Goal: Information Seeking & Learning: Understand process/instructions

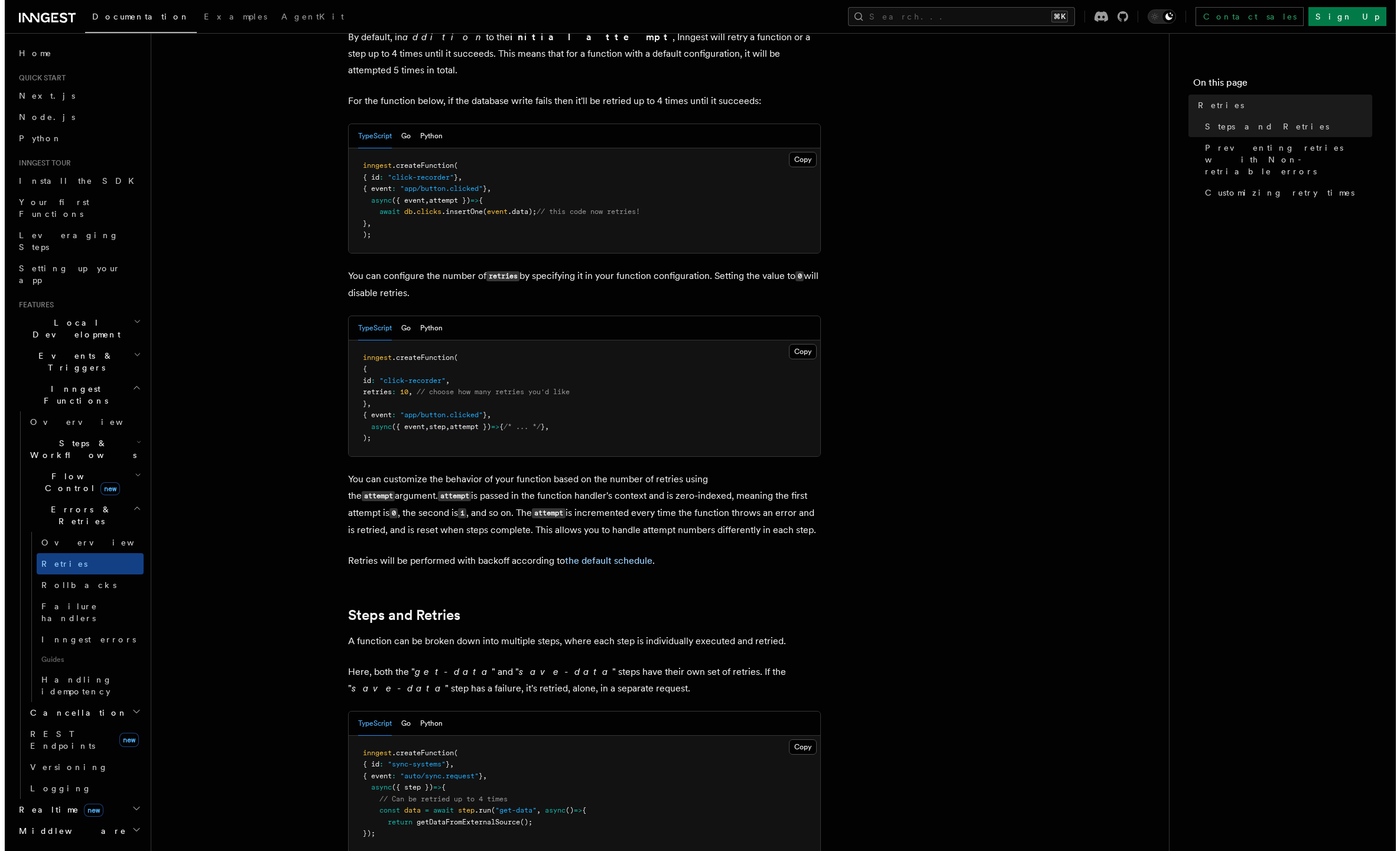
scroll to position [195, 0]
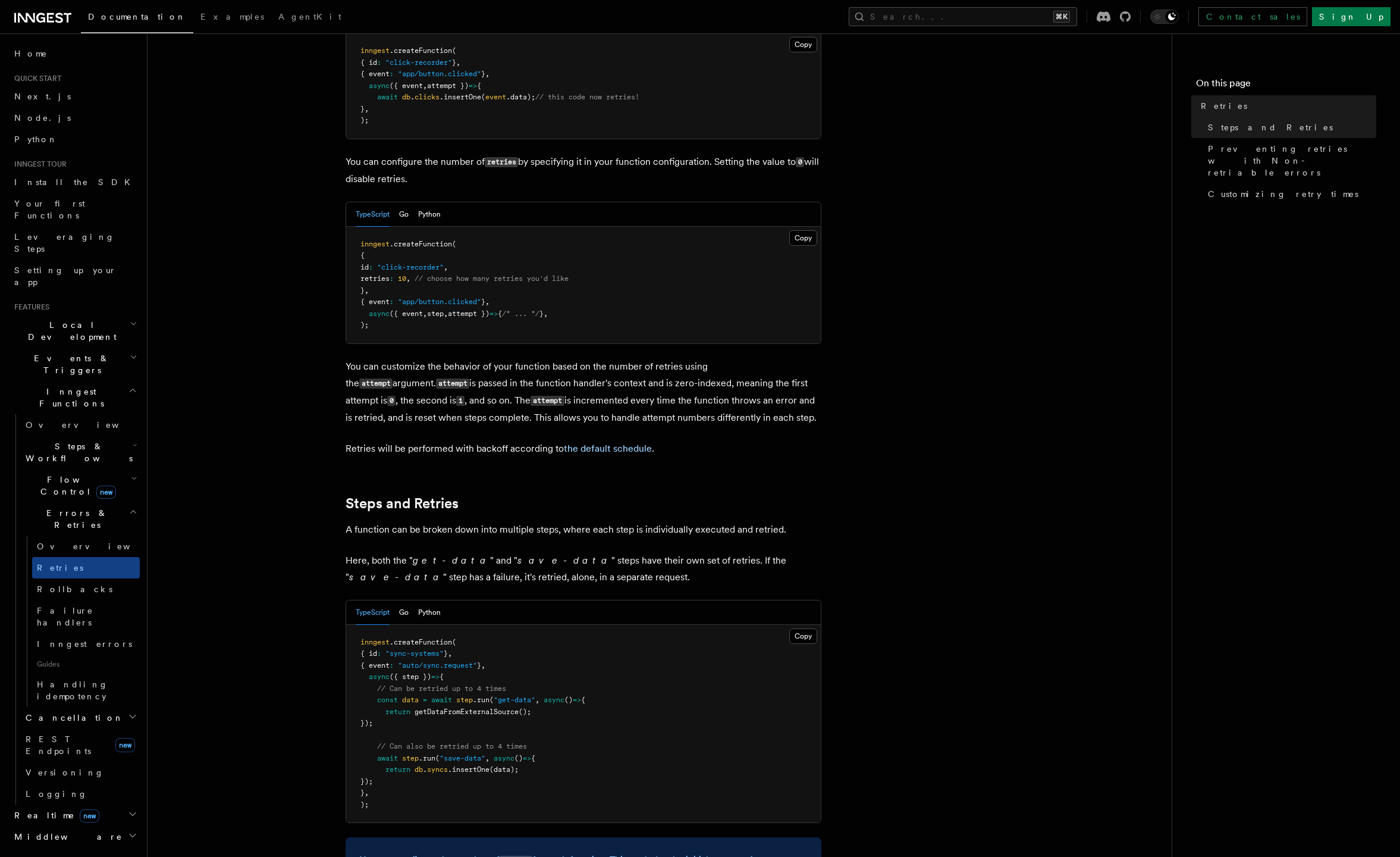
click at [631, 443] on link "the default schedule" at bounding box center [608, 448] width 88 height 12
click at [520, 274] on span "// choose how many retries you'd like" at bounding box center [492, 279] width 154 height 9
click at [1002, 15] on button "Search... ⌘K" at bounding box center [963, 16] width 228 height 19
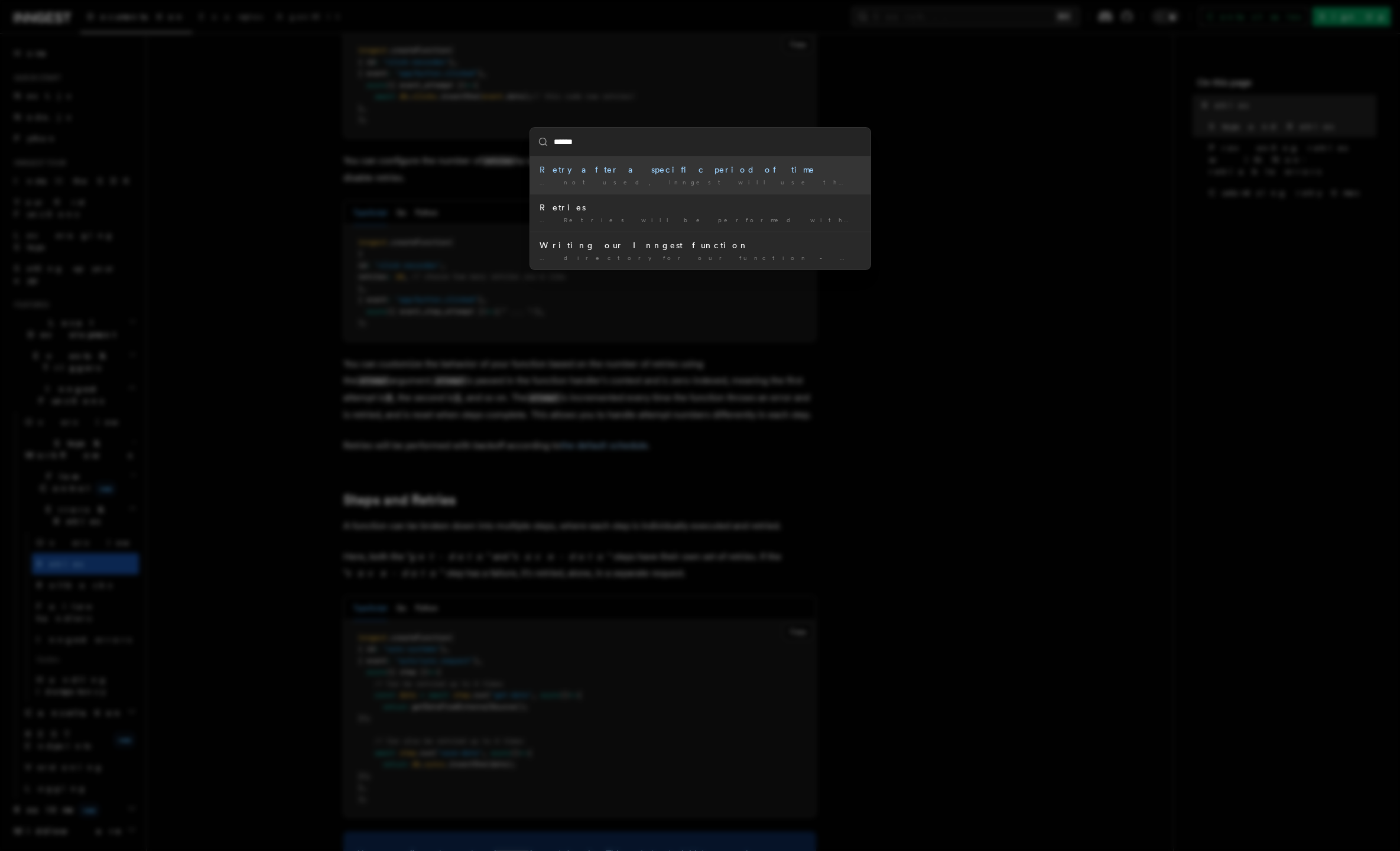
type input "*******"
click at [617, 174] on div "Customizing retry times" at bounding box center [700, 169] width 321 height 12
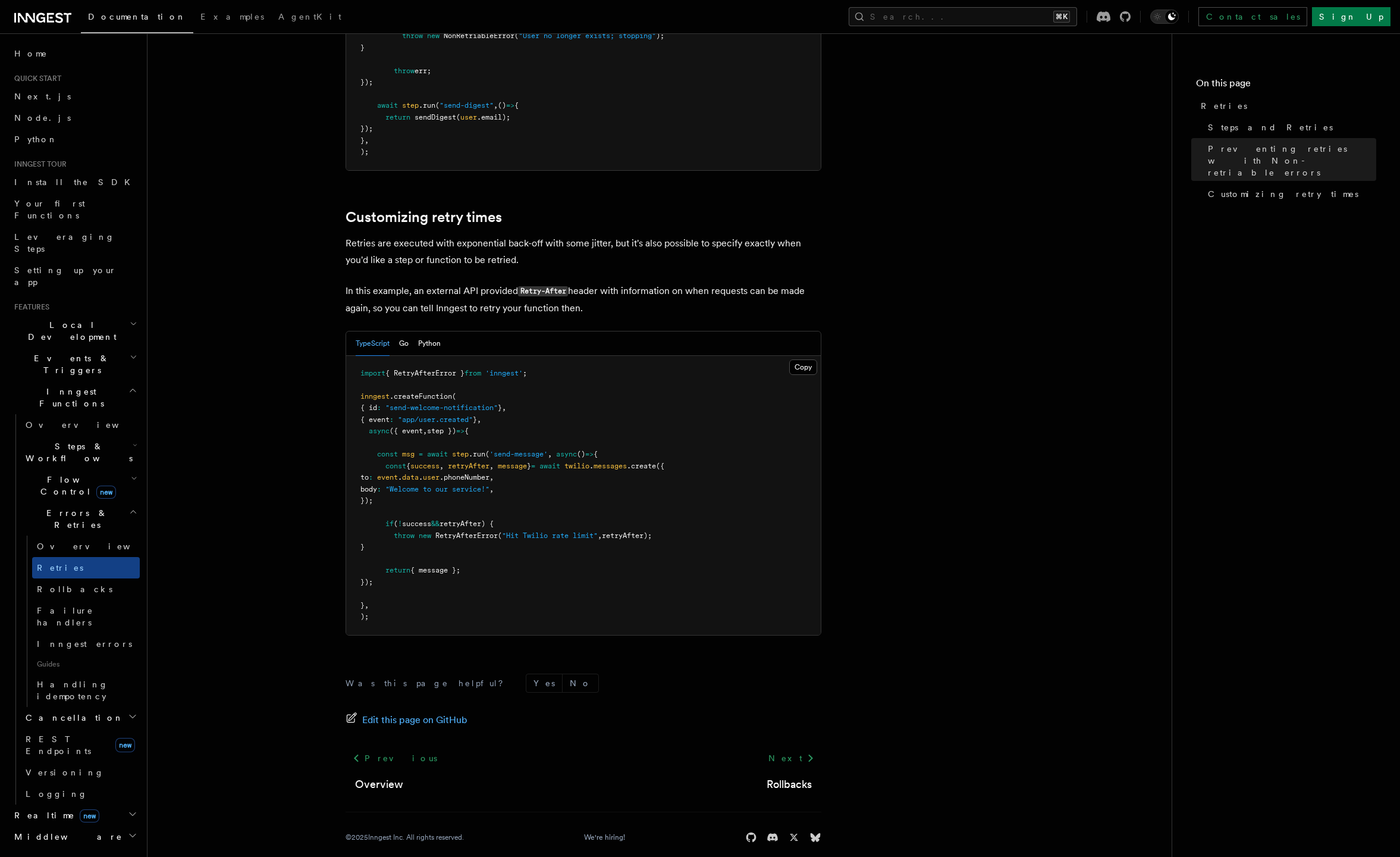
scroll to position [1403, 0]
click at [448, 531] on span "RetryAfterError" at bounding box center [467, 535] width 63 height 9
click at [476, 531] on span "RetryAfterError" at bounding box center [467, 535] width 63 height 9
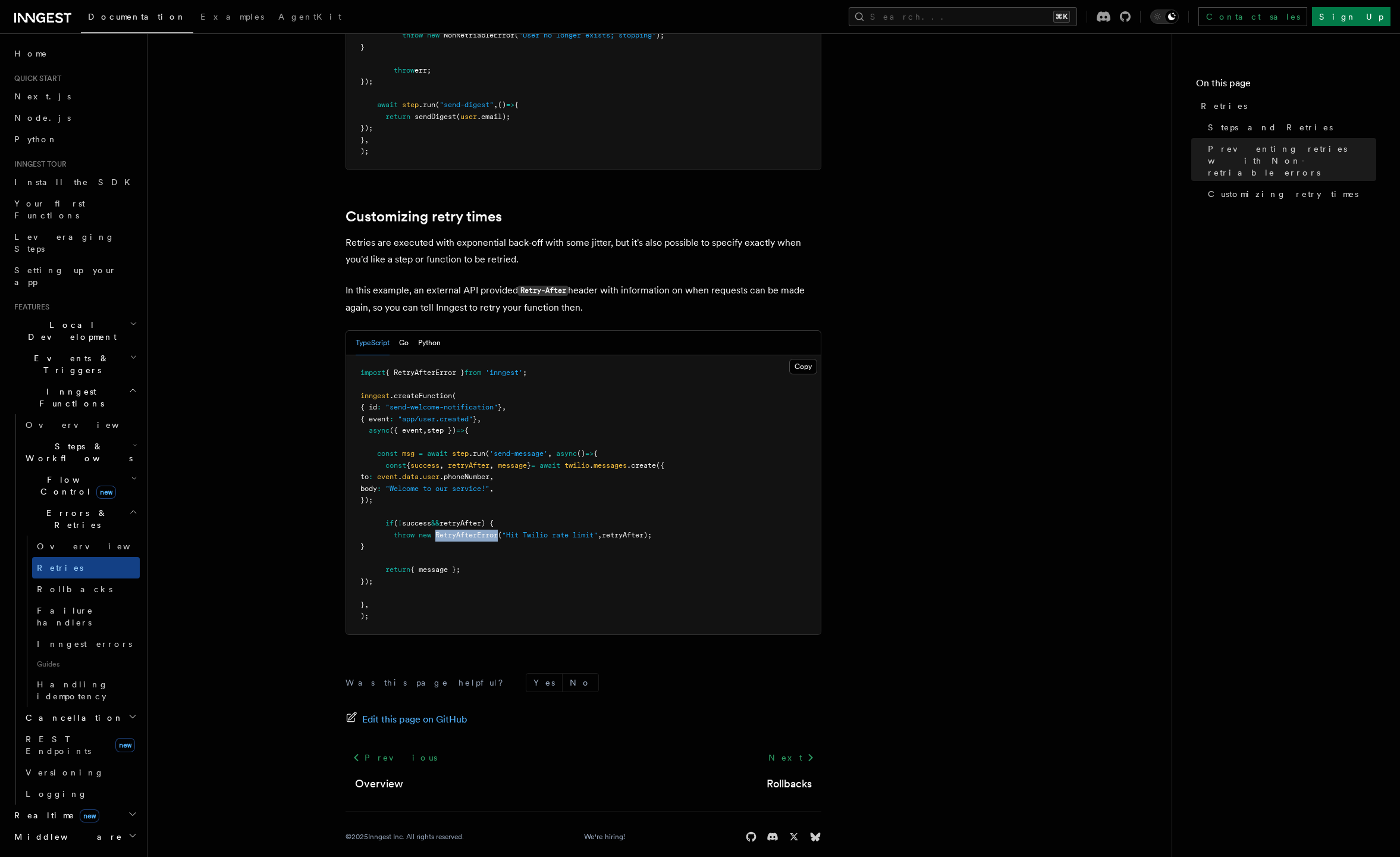
drag, startPoint x: 438, startPoint y: 530, endPoint x: 359, endPoint y: 510, distance: 81.5
click at [359, 510] on pre "import { RetryAfterError } from 'inngest' ; inngest .createFunction ( { id : "s…" at bounding box center [583, 495] width 475 height 279
click at [462, 531] on span "RetryAfterError" at bounding box center [467, 535] width 63 height 9
click at [475, 531] on span "RetryAfterError" at bounding box center [467, 535] width 63 height 9
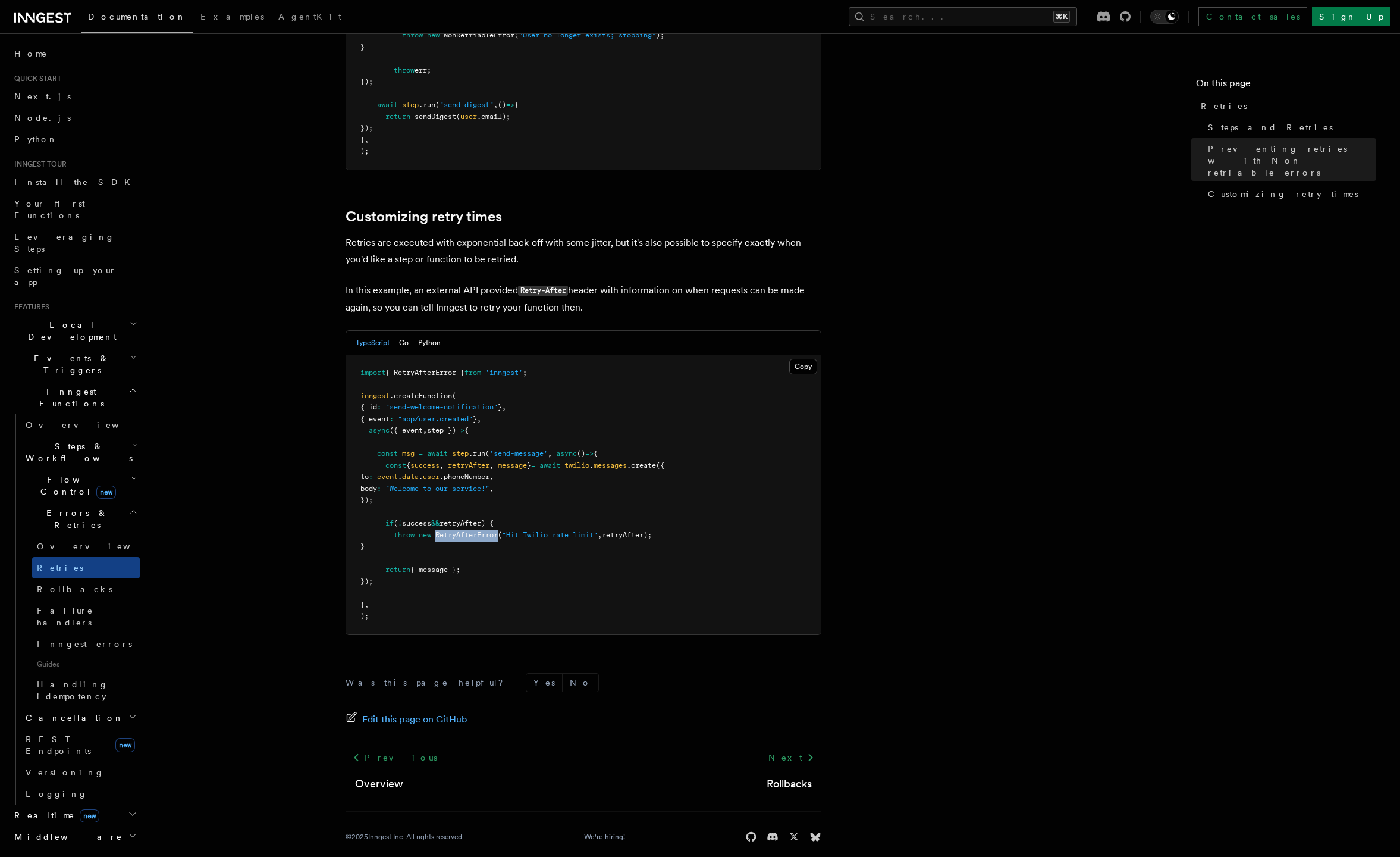
click at [475, 531] on span "RetryAfterError" at bounding box center [467, 535] width 63 height 9
click at [633, 531] on span "retryAfter);" at bounding box center [627, 535] width 50 height 9
drag, startPoint x: 501, startPoint y: 520, endPoint x: 439, endPoint y: 521, distance: 62.0
click at [439, 531] on span "RetryAfterError" at bounding box center [467, 535] width 63 height 9
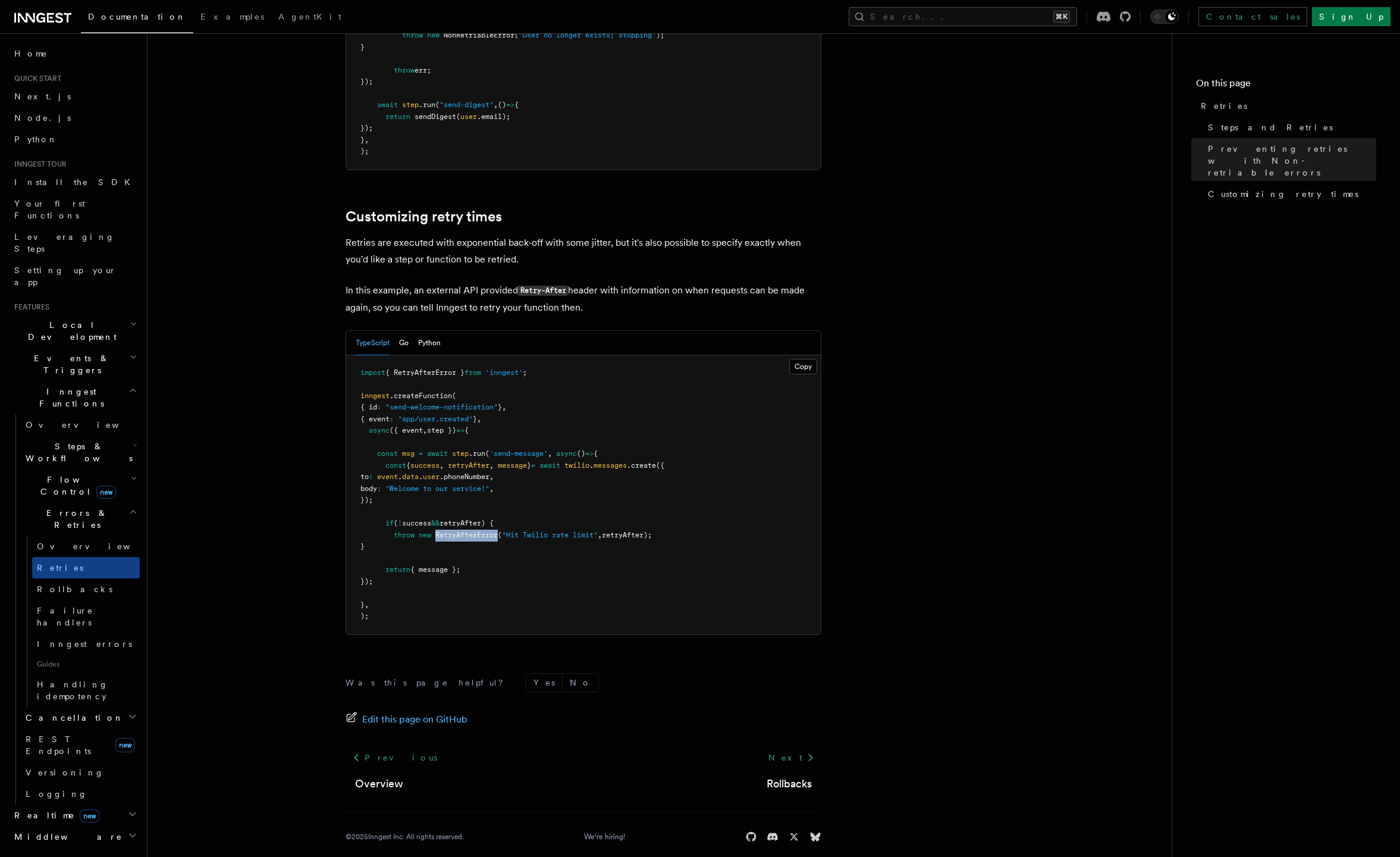
drag, startPoint x: 377, startPoint y: 433, endPoint x: 474, endPoint y: 555, distance: 155.9
click at [474, 555] on pre "import { RetryAfterError } from 'inngest' ; inngest .createFunction ( { id : "s…" at bounding box center [583, 495] width 475 height 279
click at [474, 531] on span "RetryAfterError" at bounding box center [467, 535] width 63 height 9
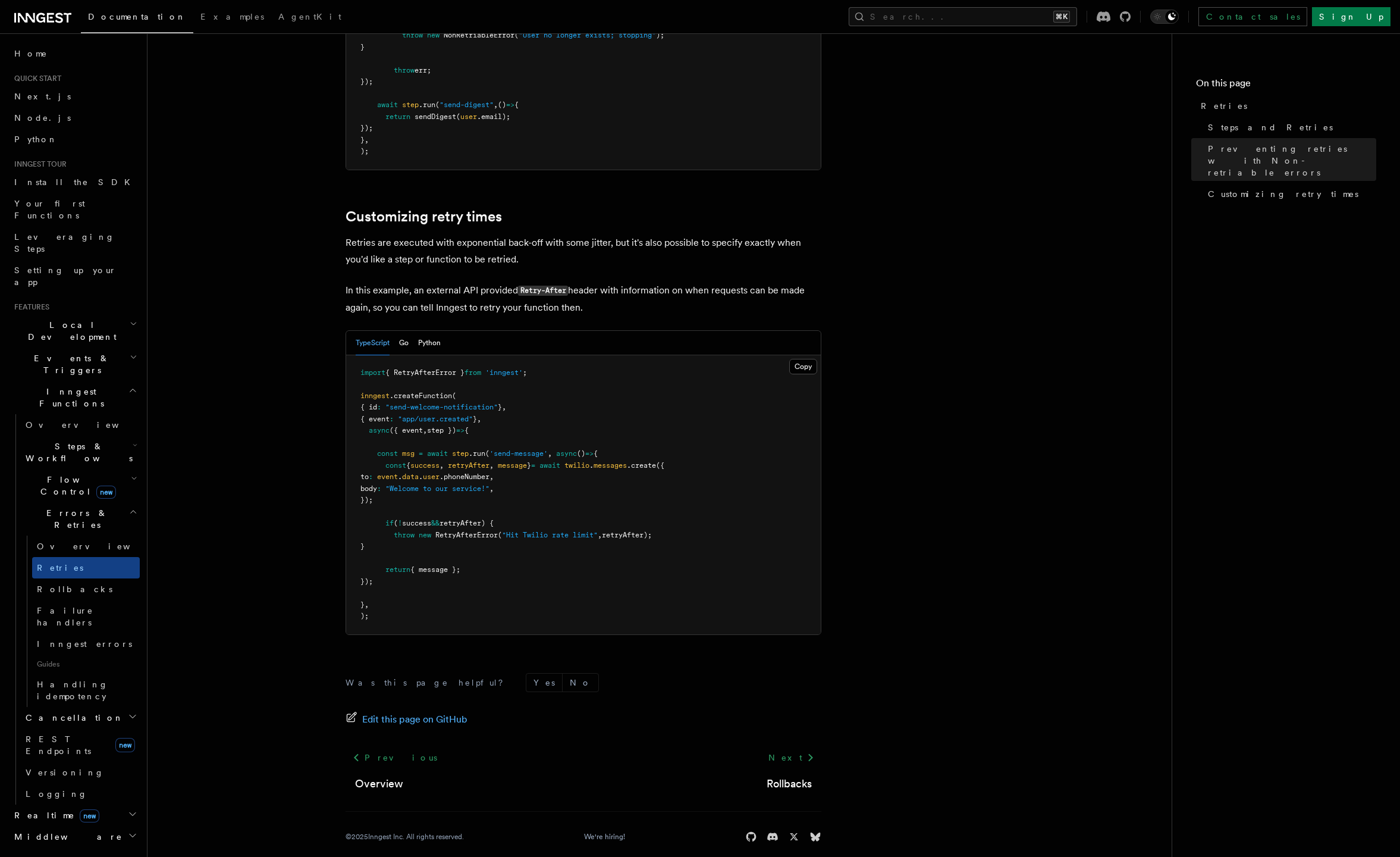
click at [638, 531] on span "retryAfter);" at bounding box center [627, 535] width 50 height 9
click at [636, 531] on span "retryAfter);" at bounding box center [627, 535] width 50 height 9
drag, startPoint x: 454, startPoint y: 416, endPoint x: 464, endPoint y: 416, distance: 10.0
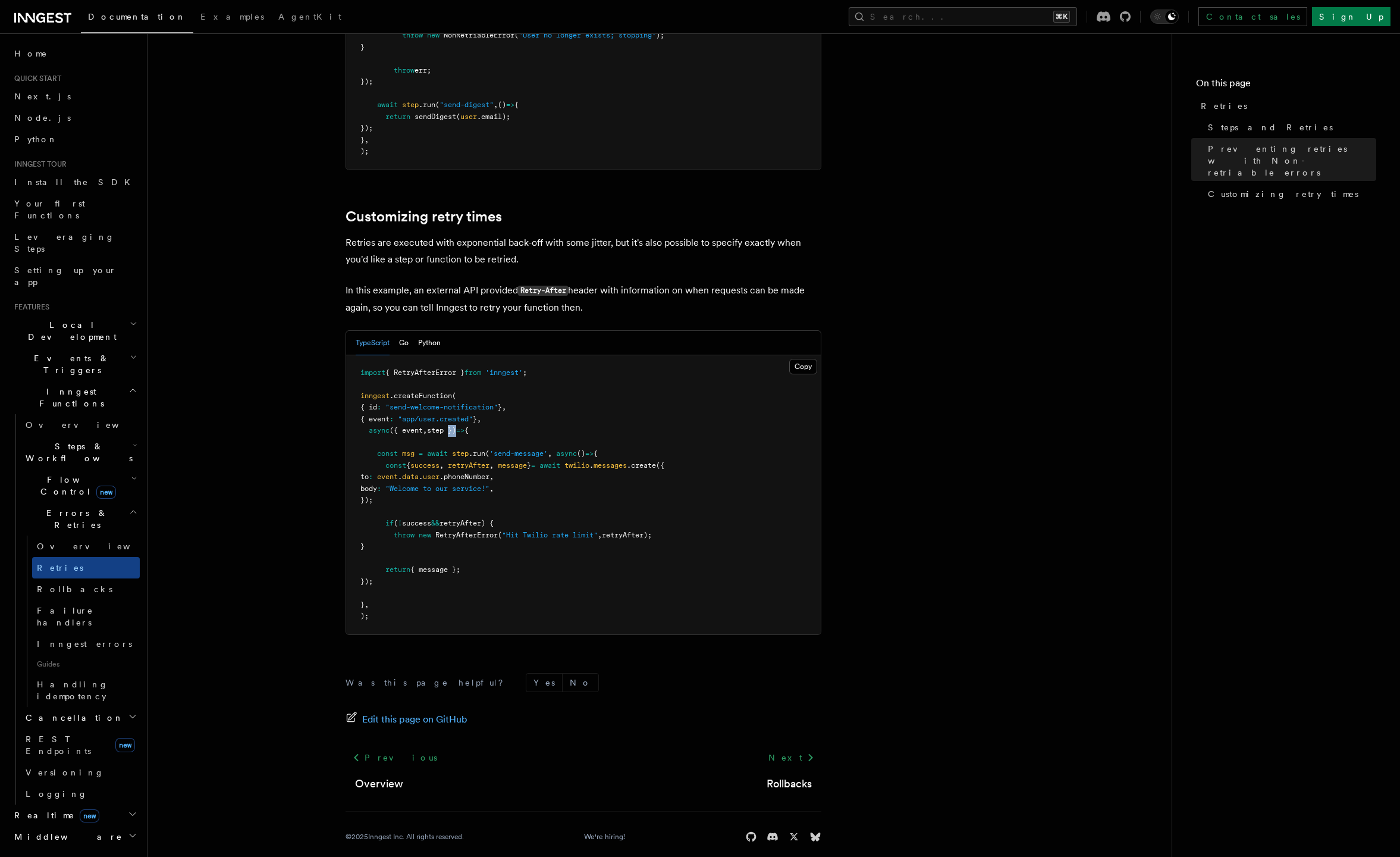
click at [456, 426] on span "step })" at bounding box center [442, 430] width 29 height 9
click at [642, 531] on span "retryAfter);" at bounding box center [627, 535] width 50 height 9
drag, startPoint x: 394, startPoint y: 446, endPoint x: 492, endPoint y: 567, distance: 155.7
click at [492, 567] on pre "import { RetryAfterError } from 'inngest' ; inngest .createFunction ( { id : "s…" at bounding box center [583, 495] width 475 height 279
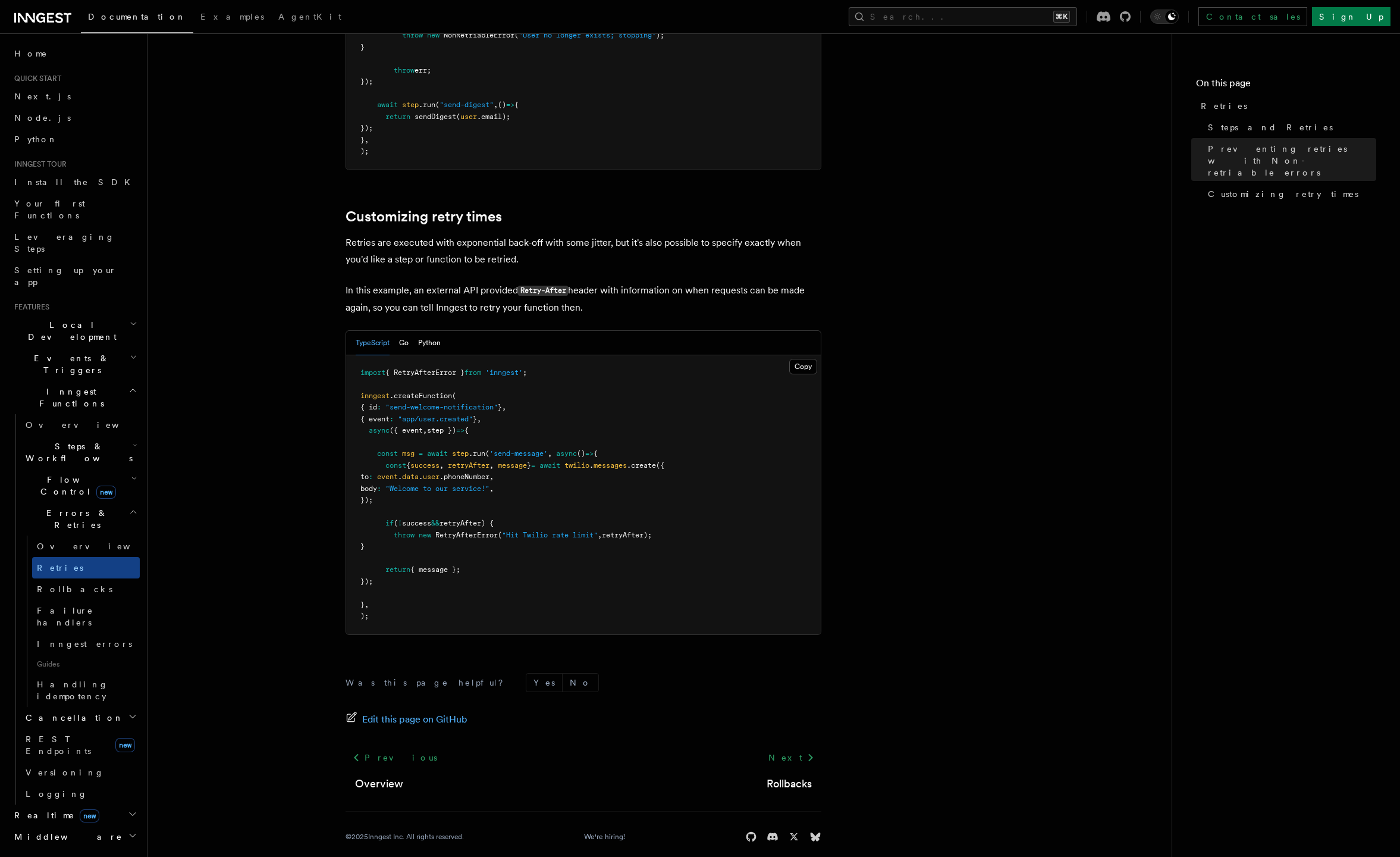
click at [719, 511] on pre "import { RetryAfterError } from 'inngest' ; inngest .createFunction ( { id : "s…" at bounding box center [583, 495] width 475 height 279
drag, startPoint x: 456, startPoint y: 418, endPoint x: 462, endPoint y: 418, distance: 6.0
click at [456, 426] on span "step })" at bounding box center [442, 430] width 29 height 9
click at [453, 426] on span "step })" at bounding box center [442, 430] width 29 height 9
drag, startPoint x: 377, startPoint y: 439, endPoint x: 471, endPoint y: 562, distance: 154.8
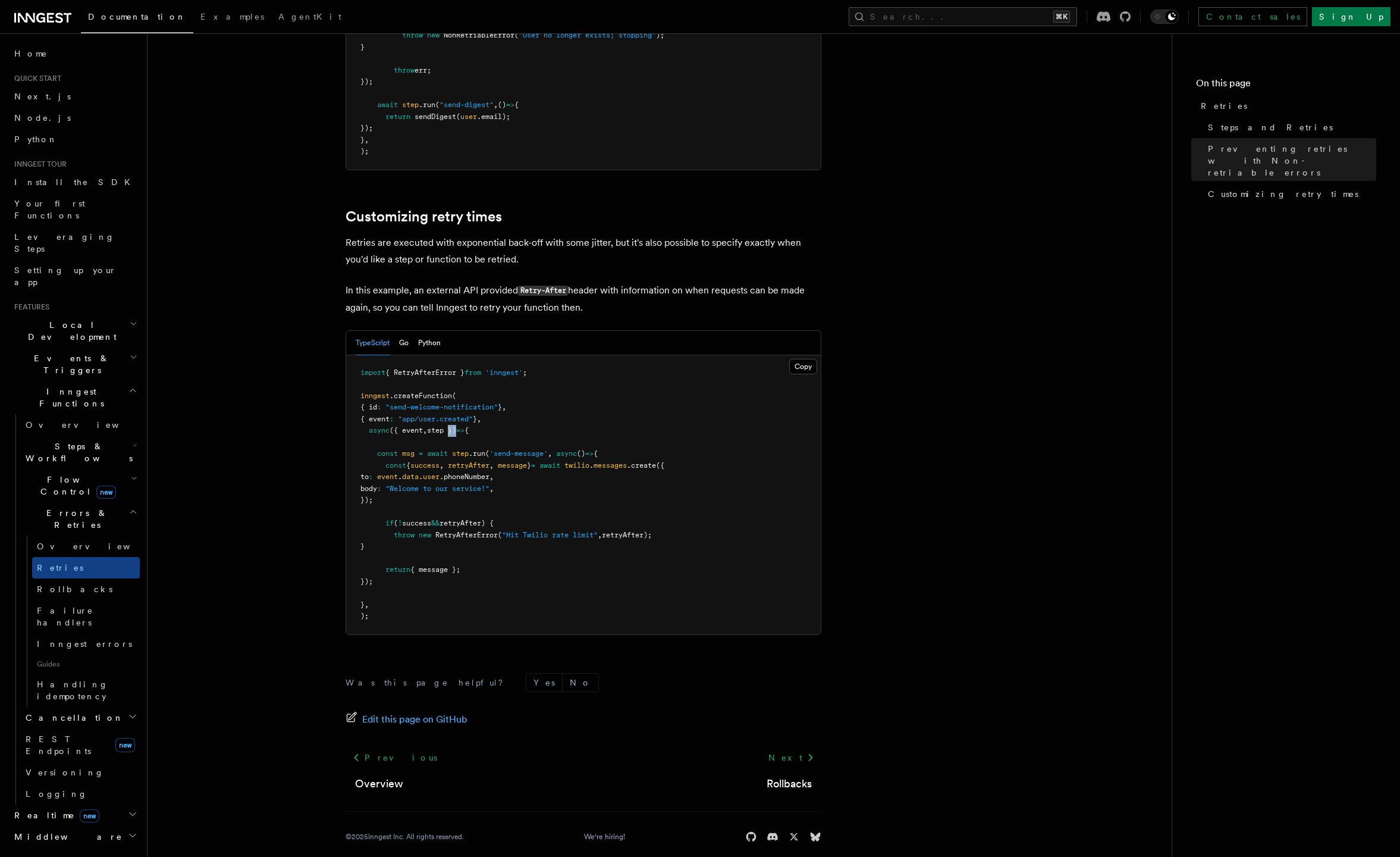
click at [471, 562] on pre "import { RetryAfterError } from 'inngest' ; inngest .createFunction ( { id : "s…" at bounding box center [583, 495] width 475 height 279
click at [543, 480] on pre "import { RetryAfterError } from 'inngest' ; inngest .createFunction ( { id : "s…" at bounding box center [583, 495] width 475 height 279
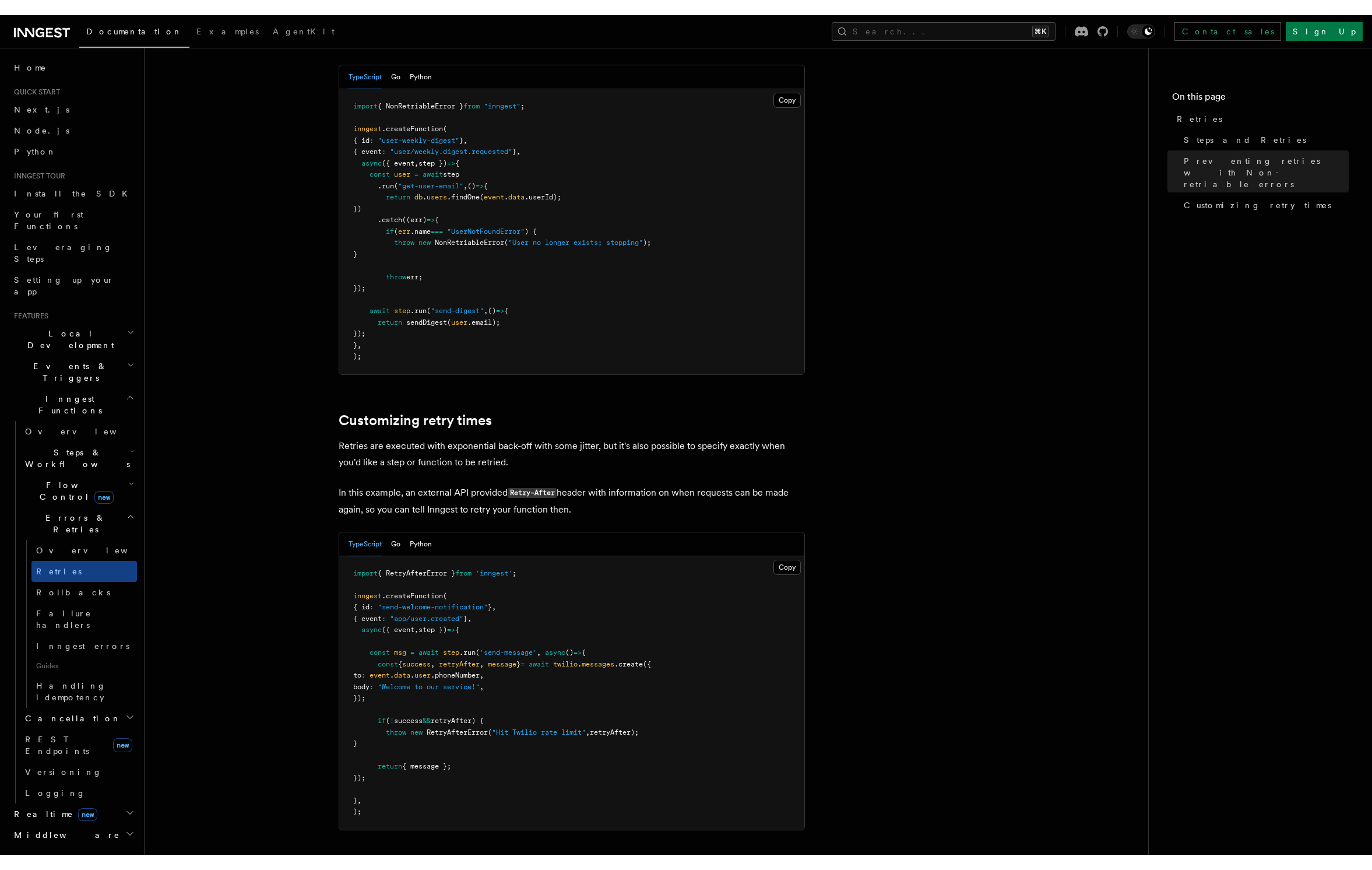
scroll to position [1201, 0]
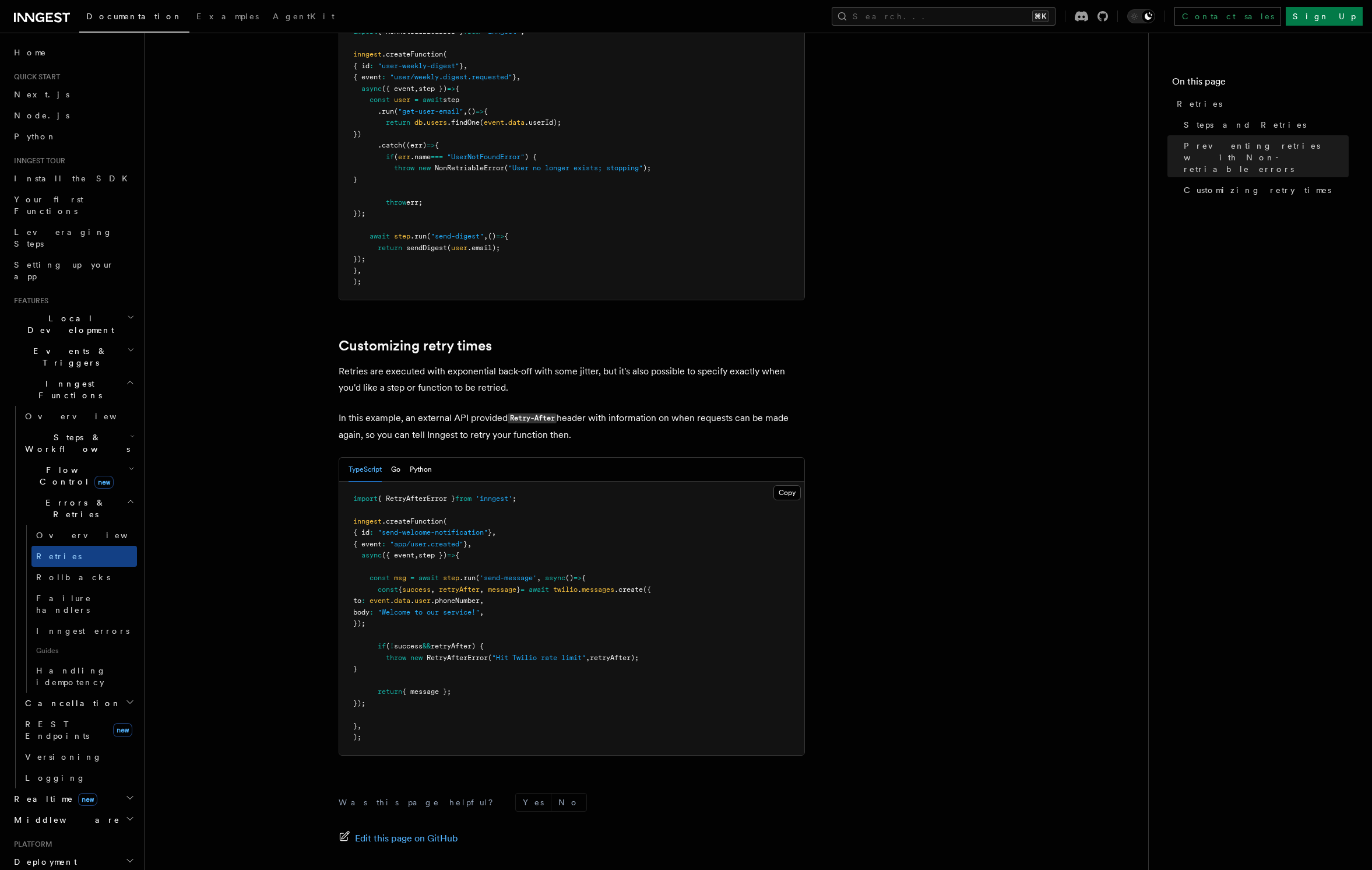
scroll to position [1344, 0]
